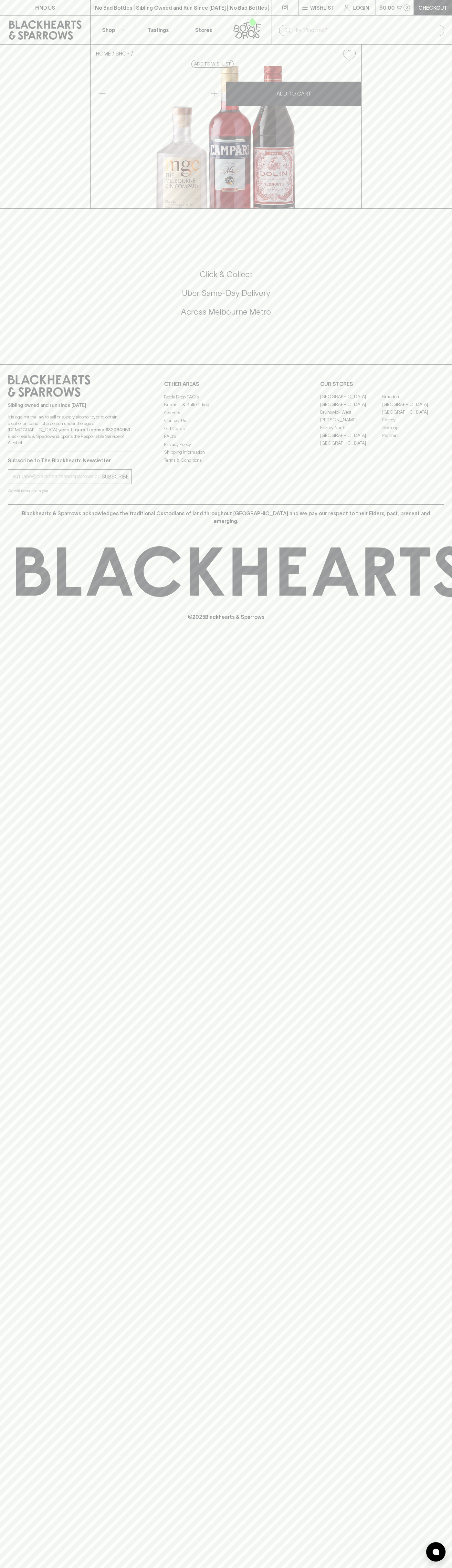
click at [392, 26] on input "text" at bounding box center [366, 30] width 144 height 10
click at [432, 976] on div "FIND US | No Bad Bottles | Sibling Owned and Run Since [DATE] | No Bad Bottles …" at bounding box center [226, 784] width 452 height 1568
click at [234, 1567] on html "FIND US | No Bad Bottles | Sibling Owned and Run Since [DATE] | No Bad Bottles …" at bounding box center [226, 784] width 452 height 1568
click at [30, 1356] on div "FIND US | No Bad Bottles | Sibling Owned and Run Since [DATE] | No Bad Bottles …" at bounding box center [226, 784] width 452 height 1568
